Goal: Task Accomplishment & Management: Manage account settings

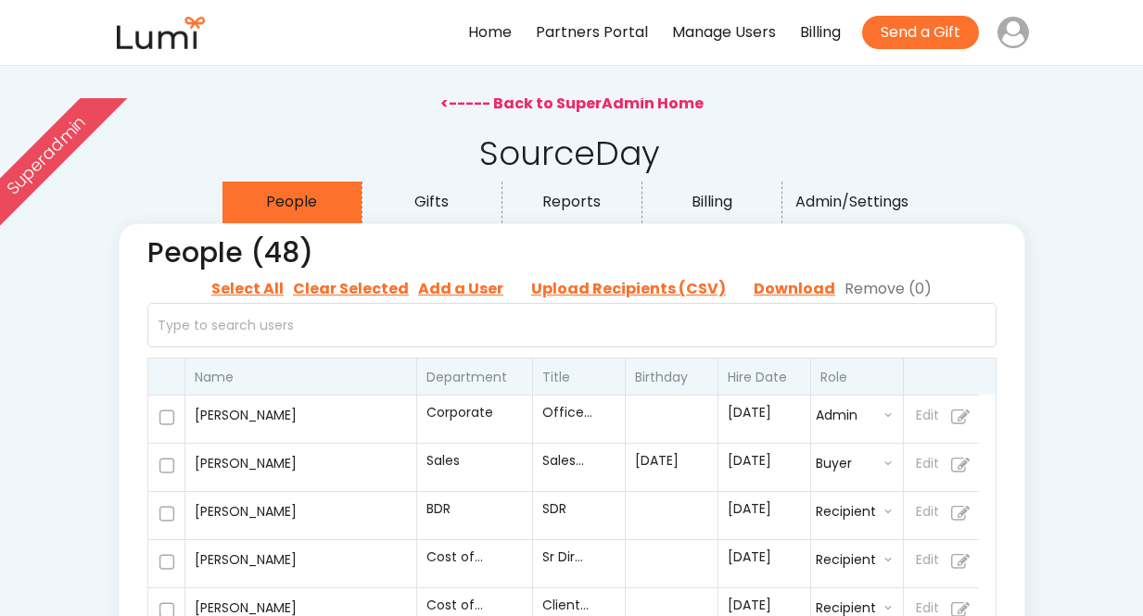
select select ""admin""
select select ""buyer""
select select ""recipient""
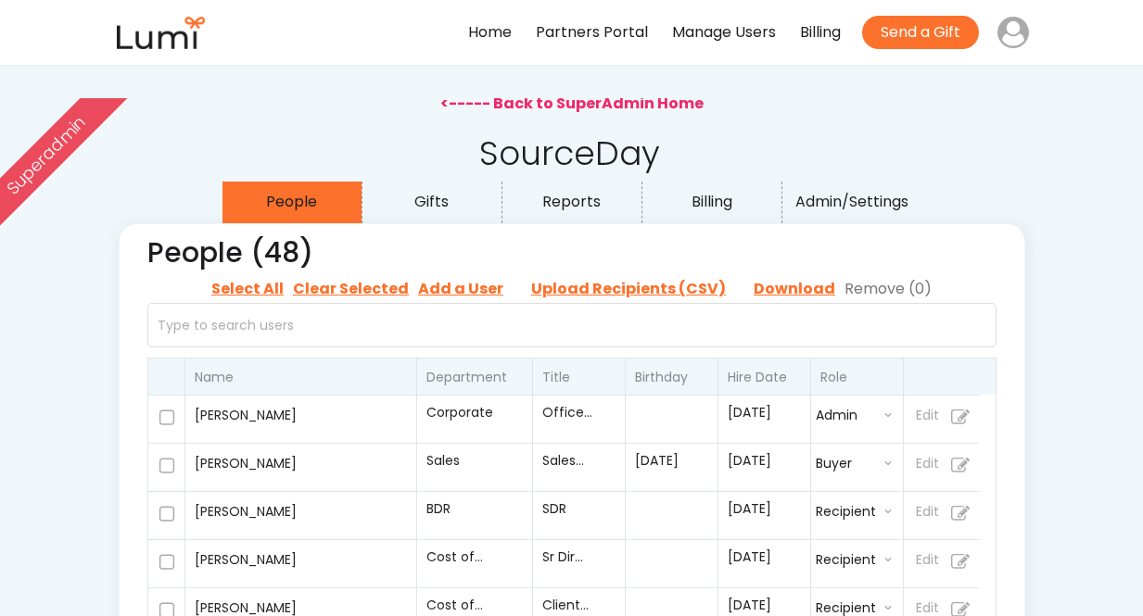
select select ""recipient""
select select ""buyer""
select select ""recipient""
select select ""buyer""
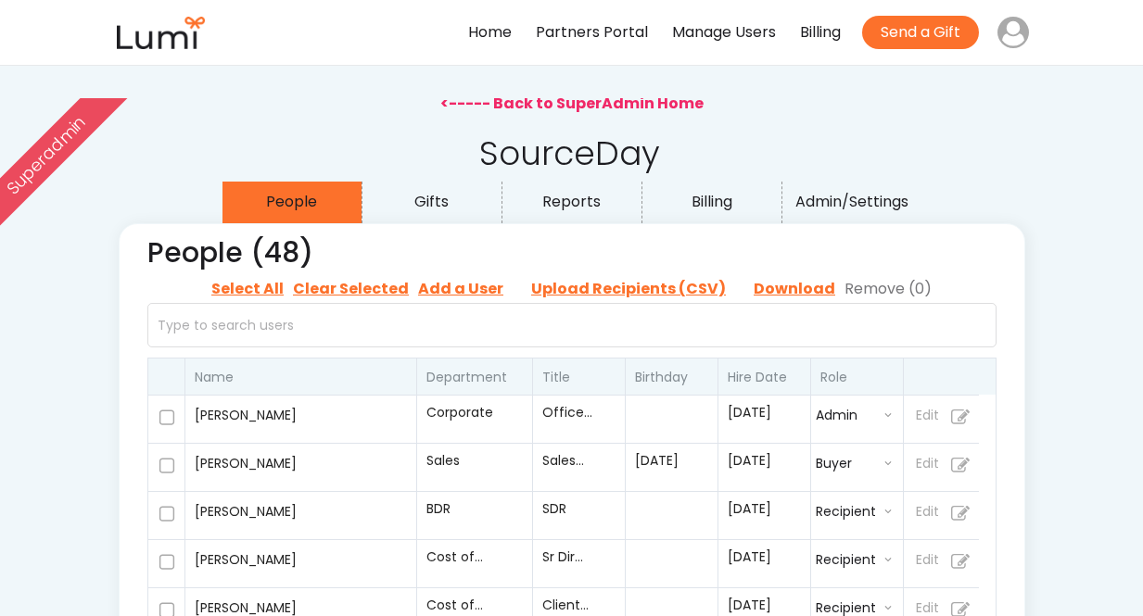
select select ""recipient""
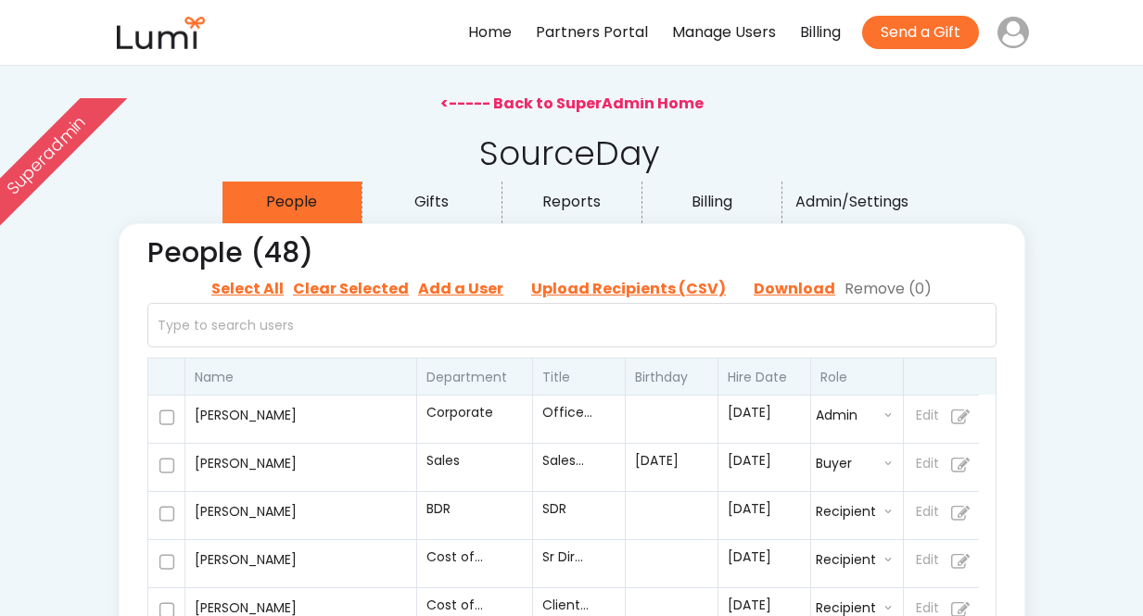
select select ""buyer""
select select ""recipient""
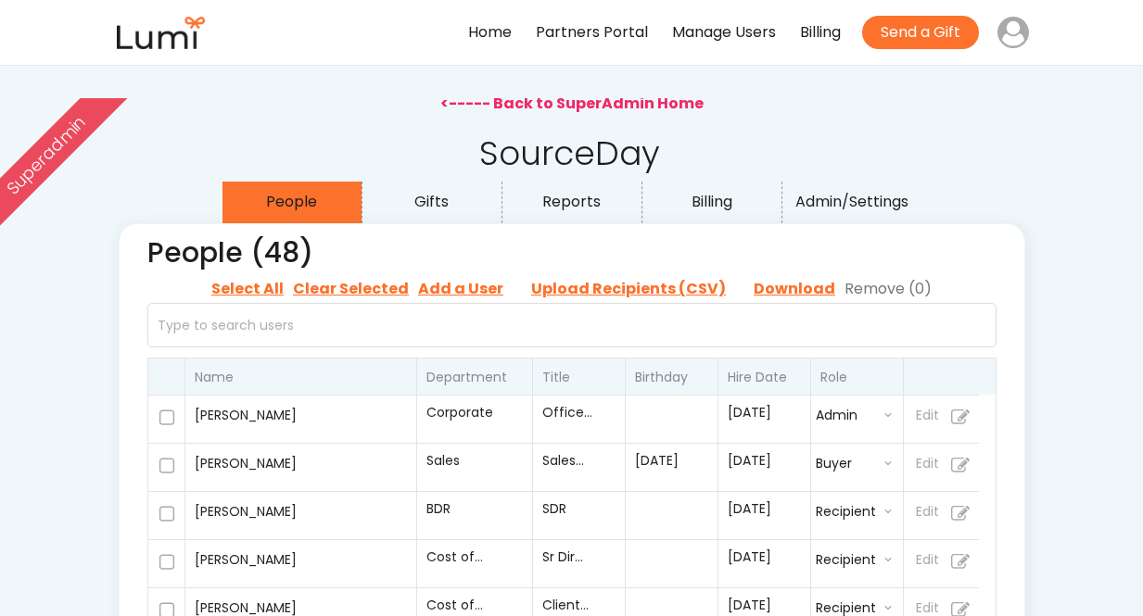
select select ""buyer""
select select ""recipient""
select select ""admin""
select select ""recipient""
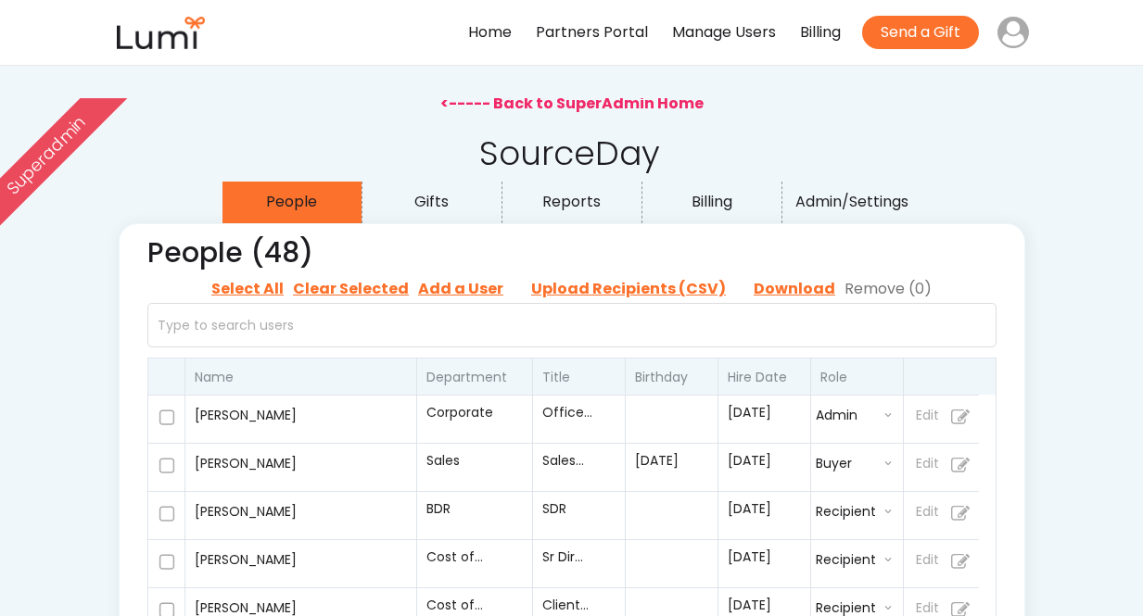
select select ""recipient""
select select ""buyer""
select select ""recipient""
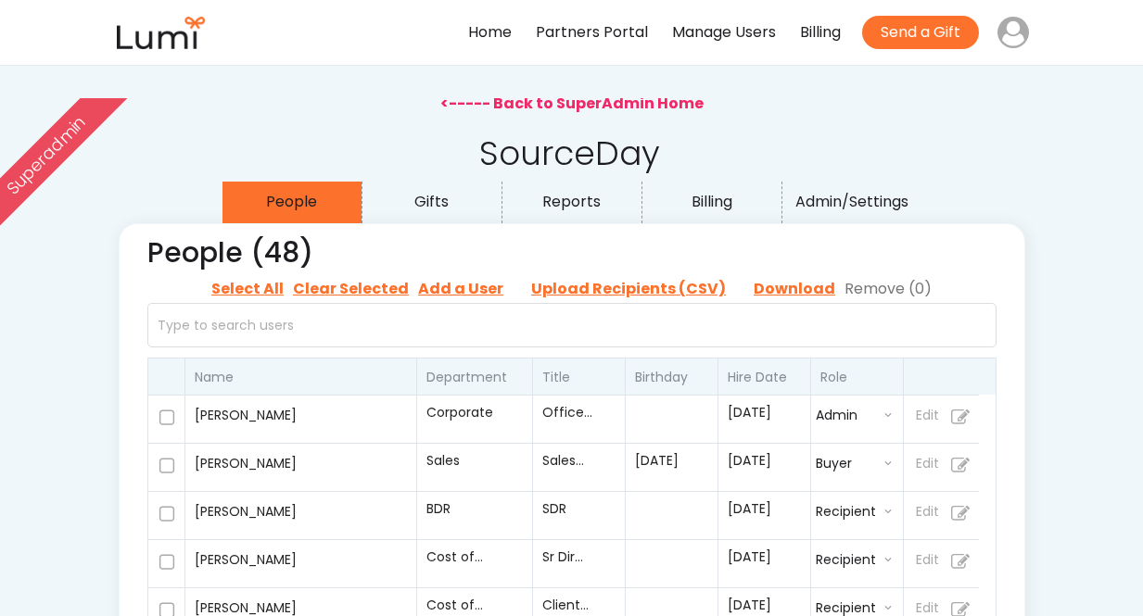
select select ""buyer""
select select ""recipient""
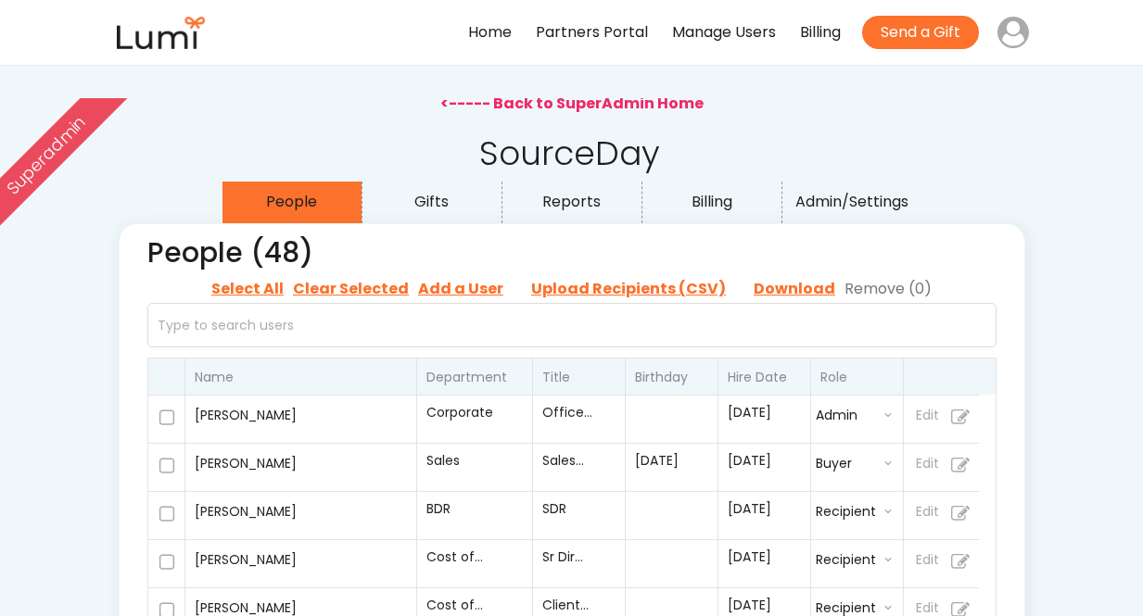
select select ""buyer""
select select ""recipient""
select select ""buyer""
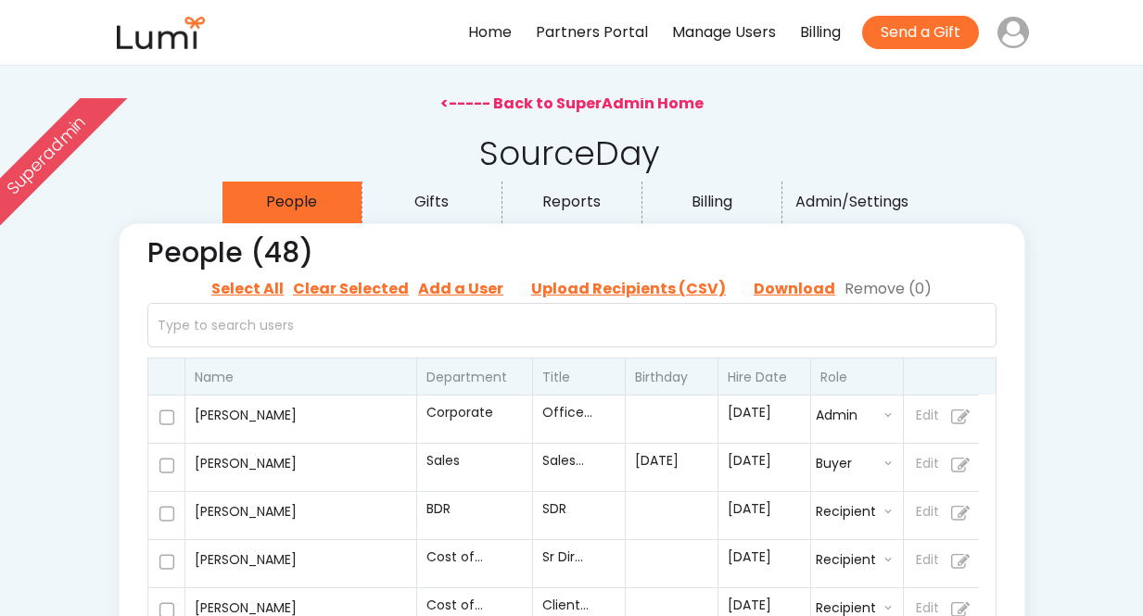
select select ""buyer""
select select ""recipient""
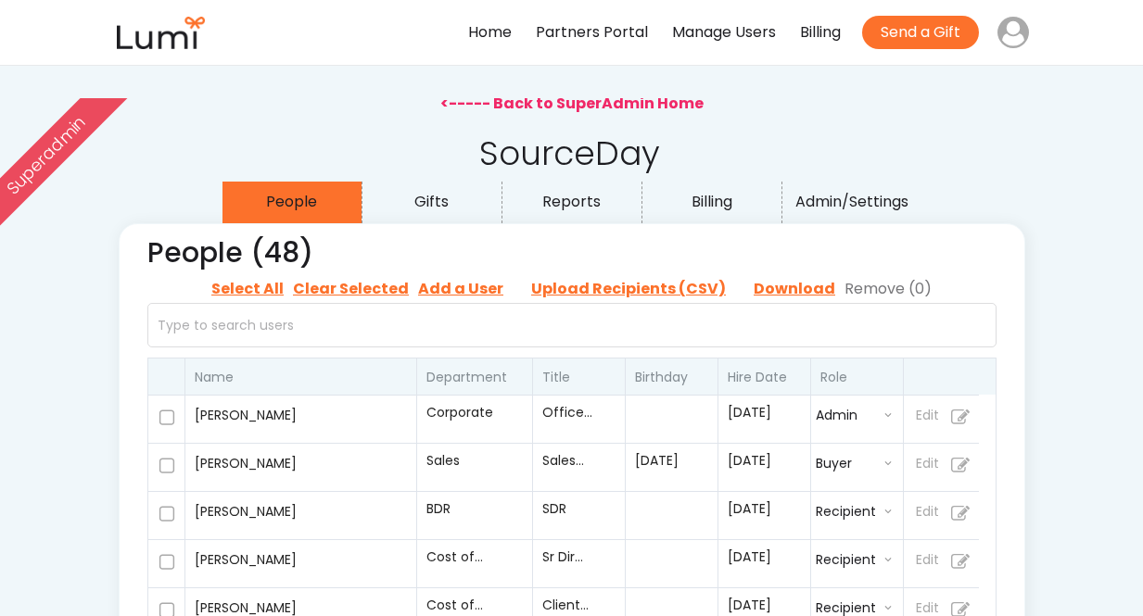
select select ""recipient""
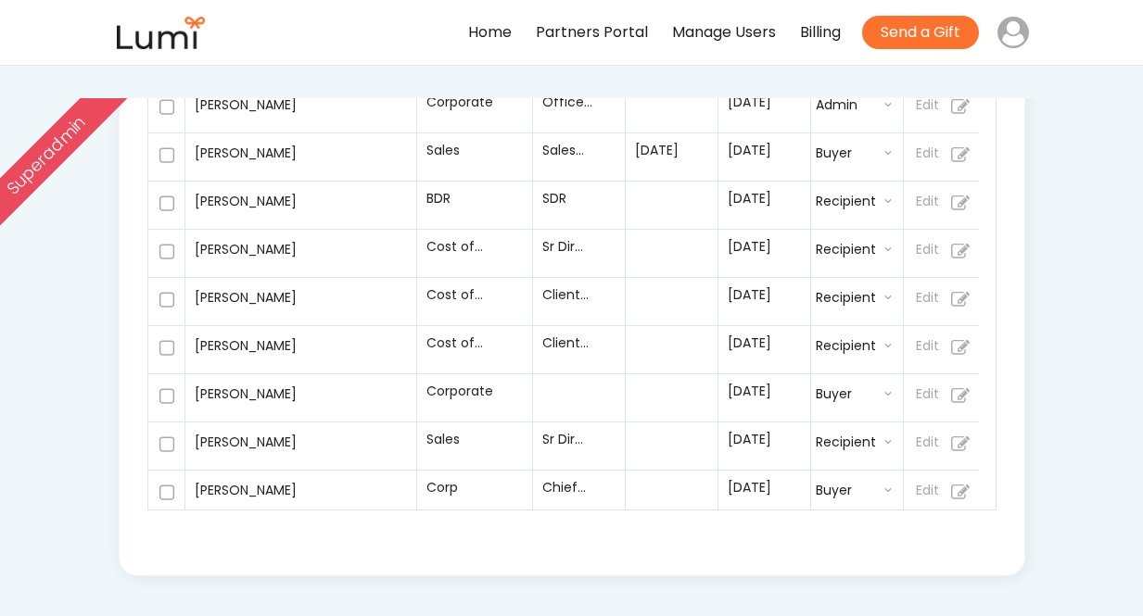
scroll to position [1888, 0]
